Goal: Information Seeking & Learning: Check status

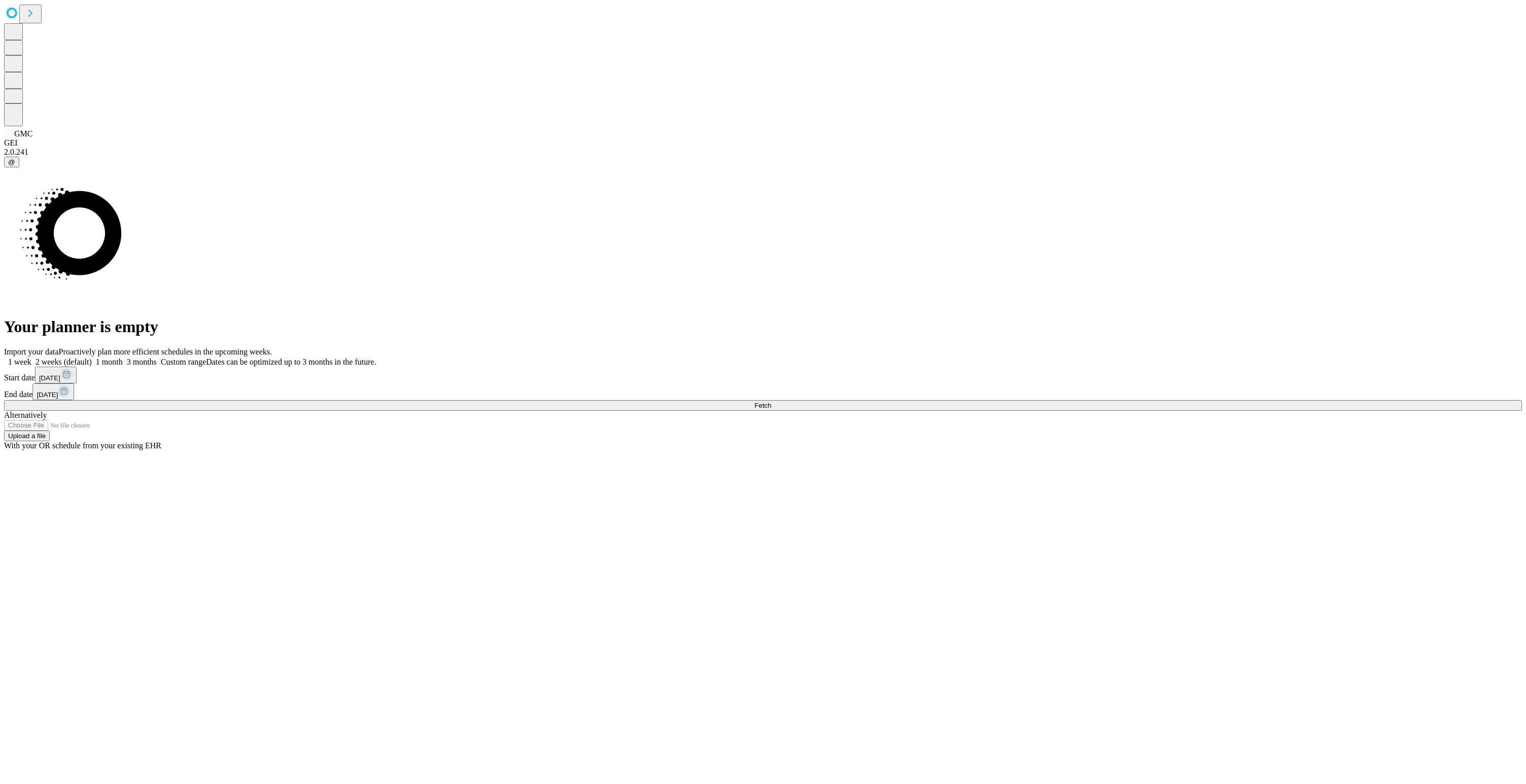
click at [1200, 411] on button "Fetch" at bounding box center [763, 406] width 1518 height 11
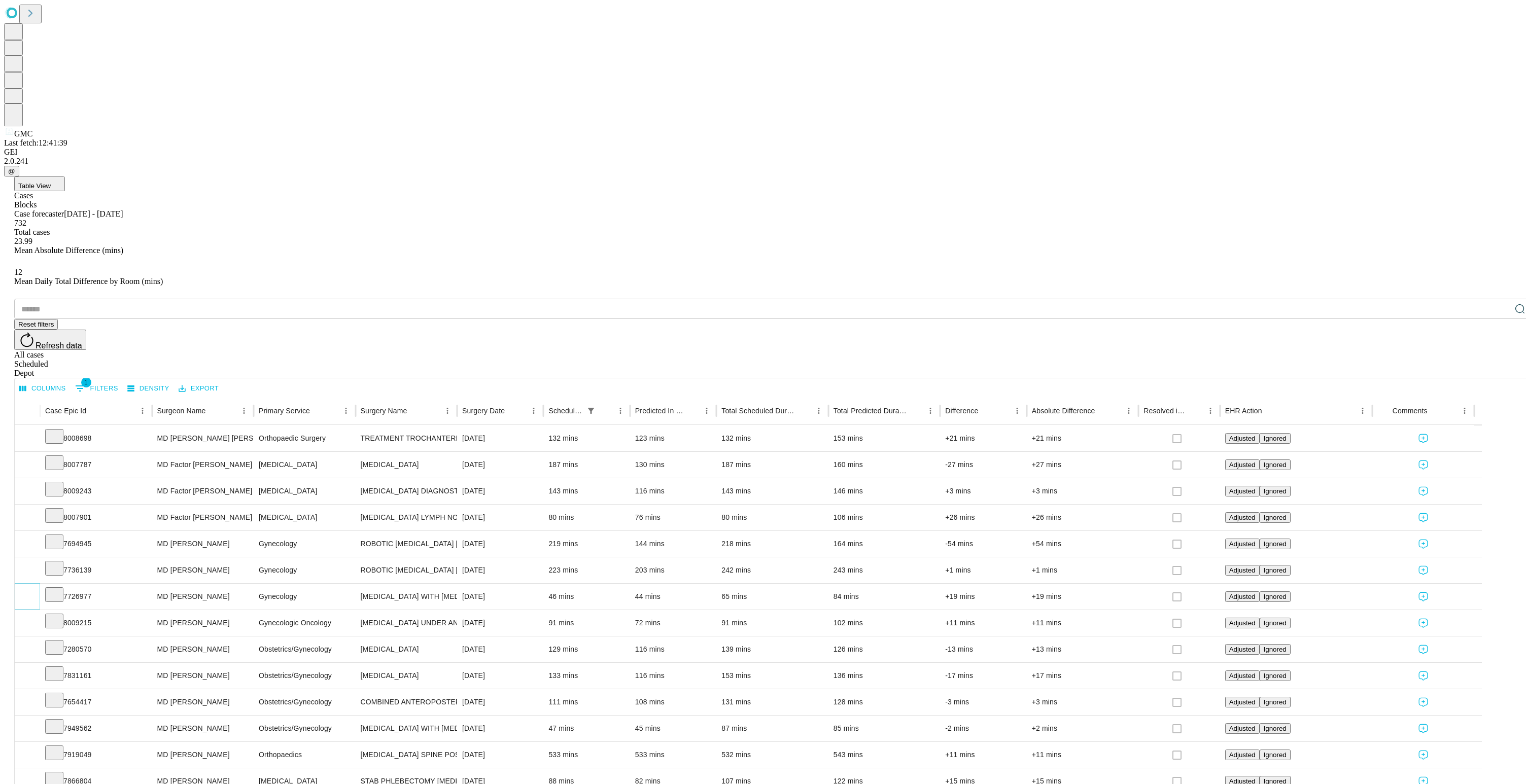
click at [33, 591] on icon "Expand" at bounding box center [27, 596] width 10 height 10
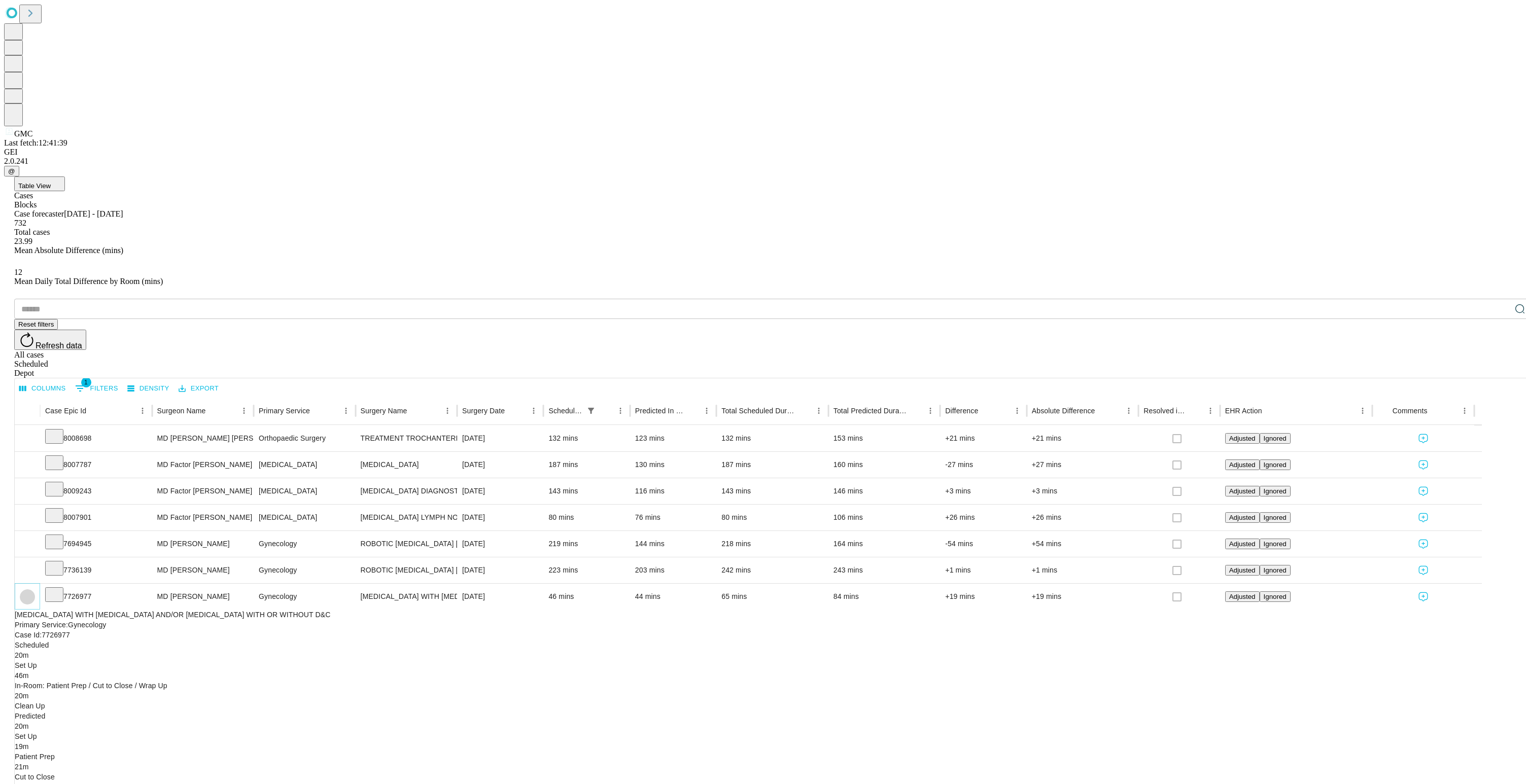
click at [33, 592] on icon "Collapse" at bounding box center [27, 596] width 10 height 10
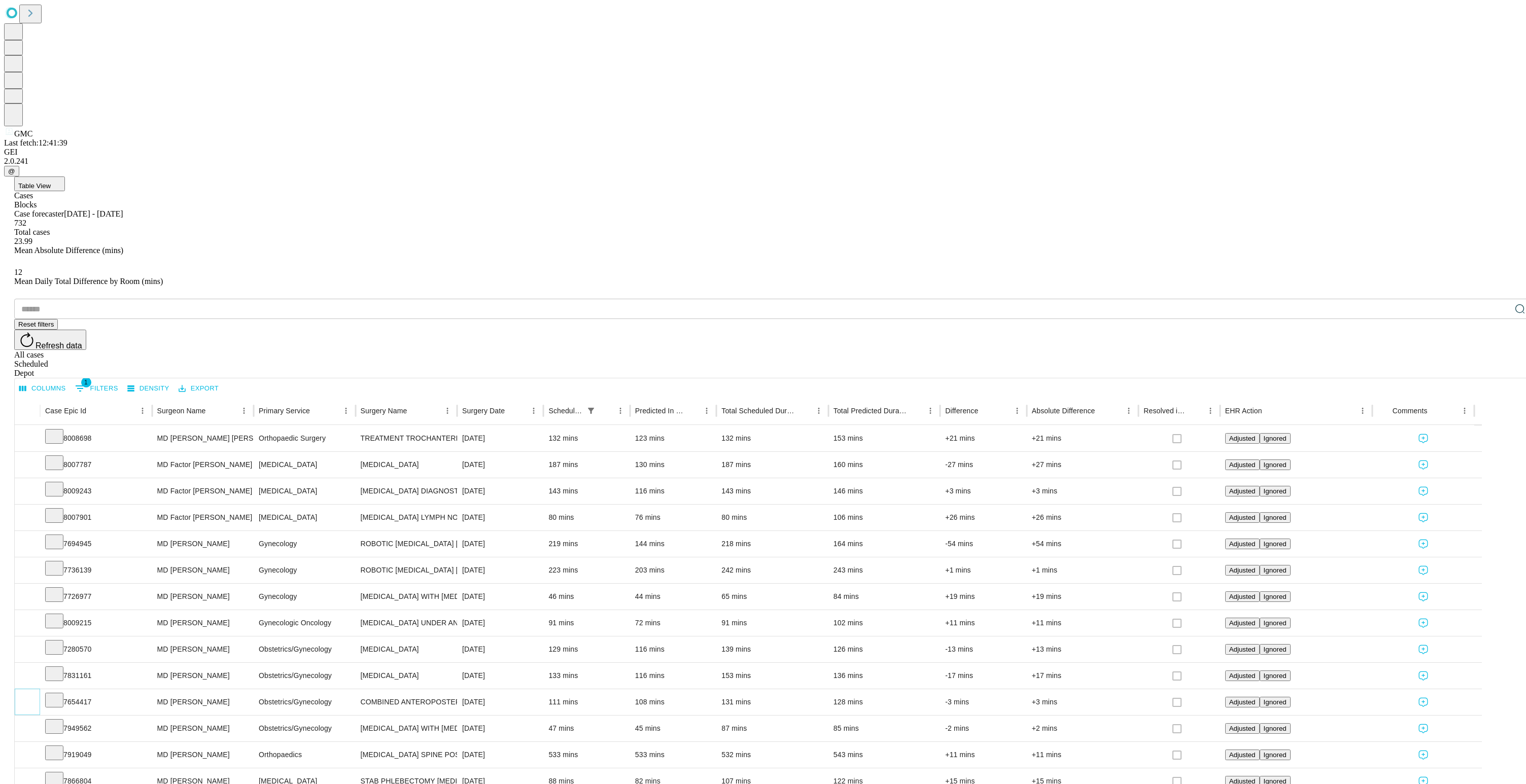
click at [33, 696] on icon "Expand" at bounding box center [27, 701] width 10 height 10
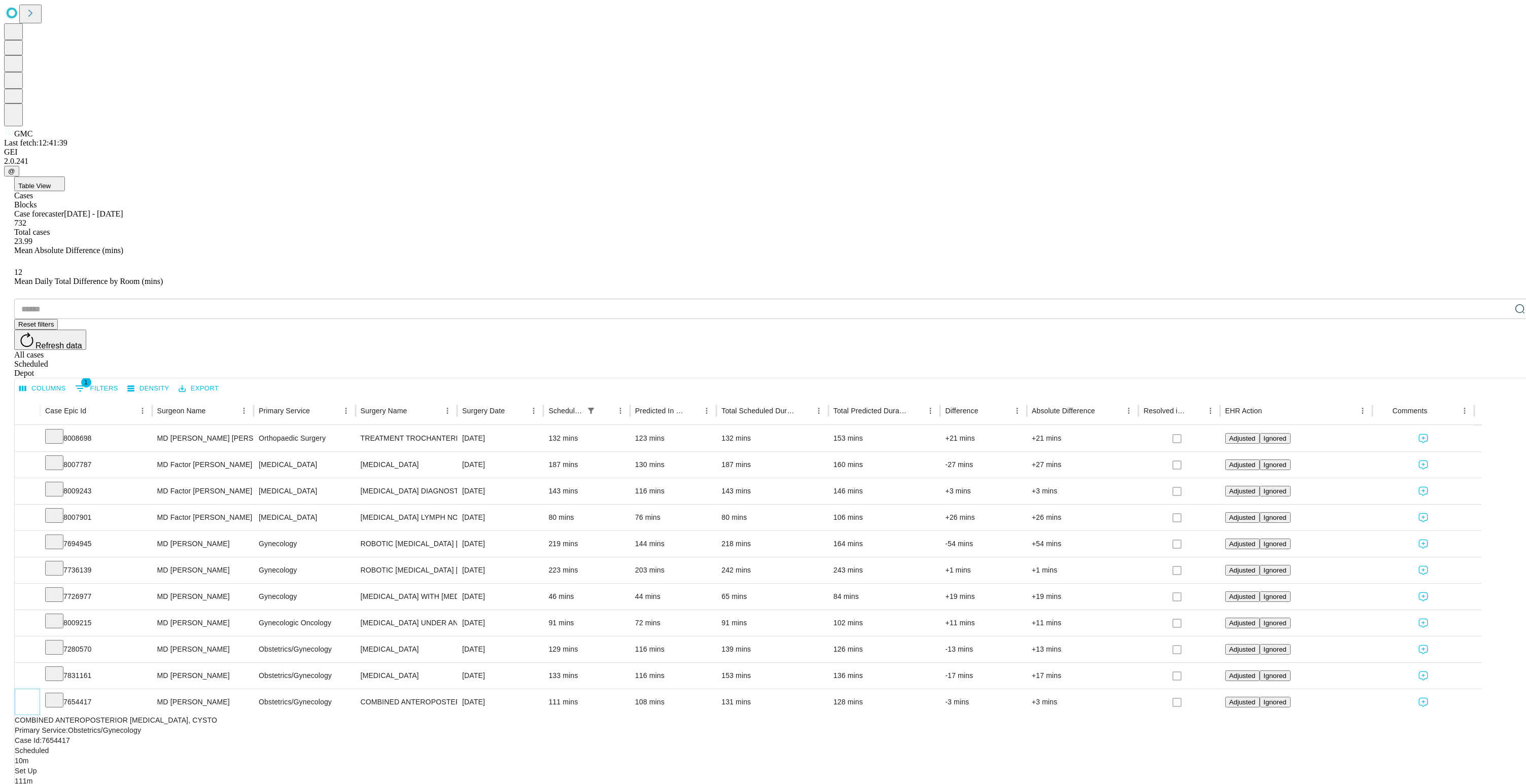
click at [33, 698] on icon "Collapse" at bounding box center [27, 702] width 10 height 10
